Goal: Obtain resource: Obtain resource

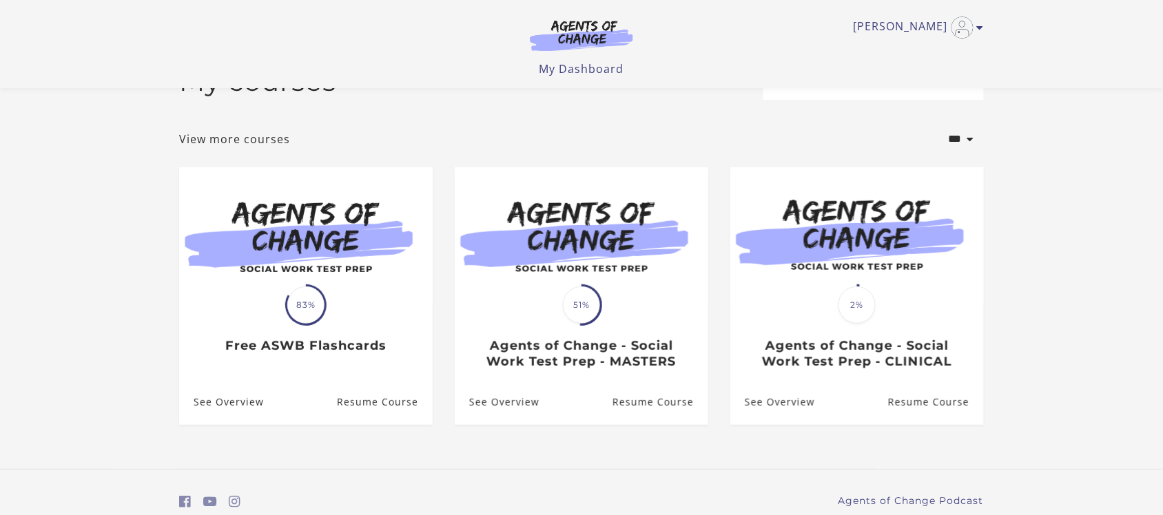
scroll to position [14, 0]
